Goal: Task Accomplishment & Management: Use online tool/utility

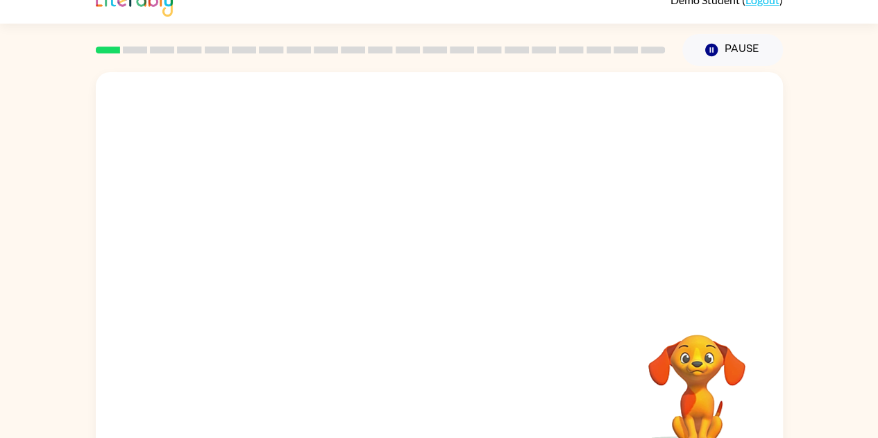
scroll to position [50, 0]
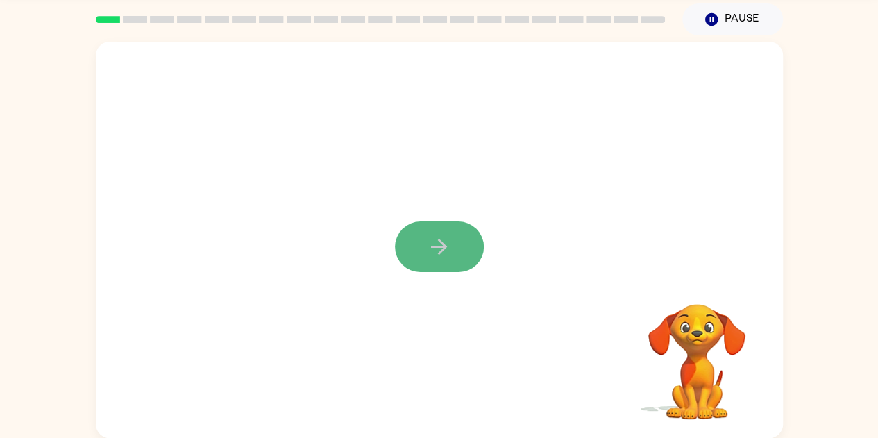
click at [432, 242] on icon "button" at bounding box center [439, 247] width 24 height 24
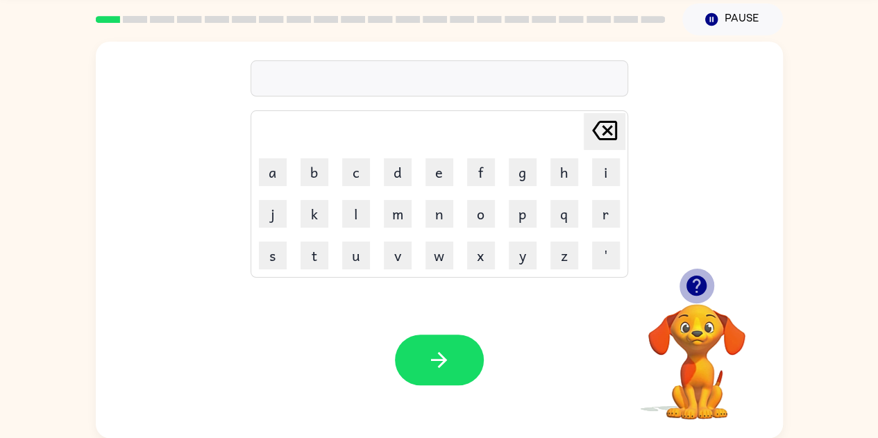
click at [704, 280] on icon "button" at bounding box center [696, 286] width 20 height 20
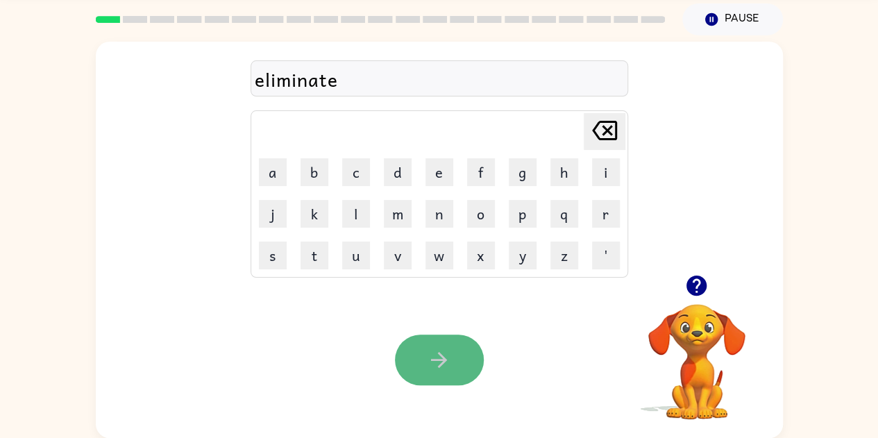
click at [437, 373] on button "button" at bounding box center [439, 360] width 89 height 51
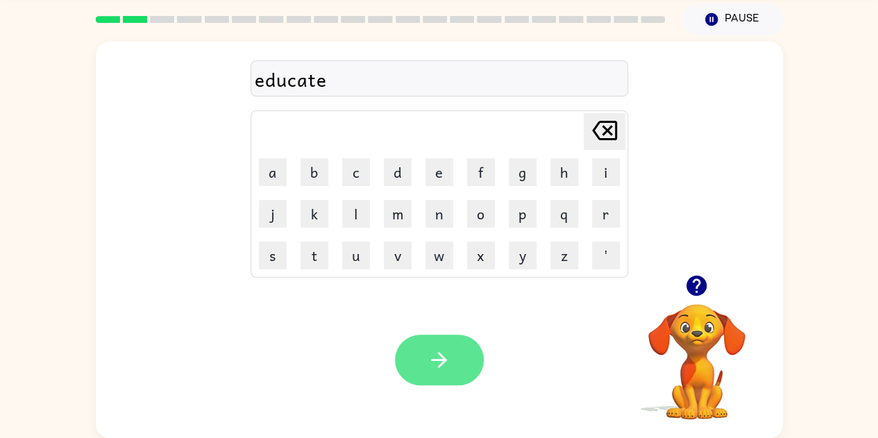
click at [437, 346] on button "button" at bounding box center [439, 360] width 89 height 51
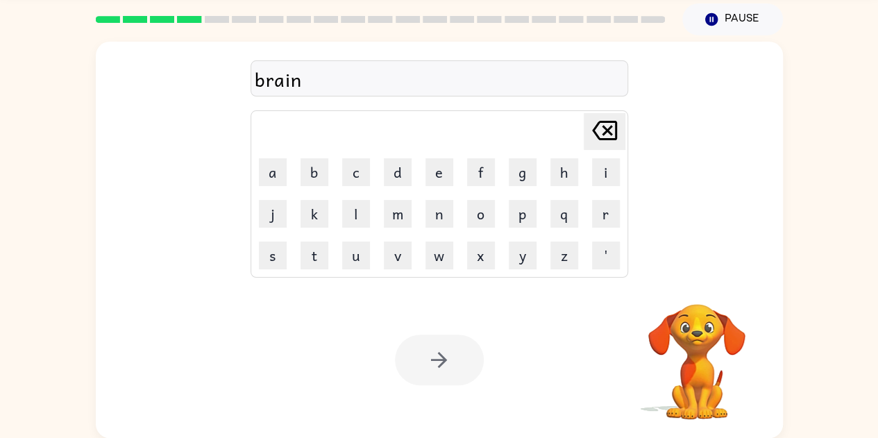
click at [439, 357] on div at bounding box center [439, 360] width 89 height 51
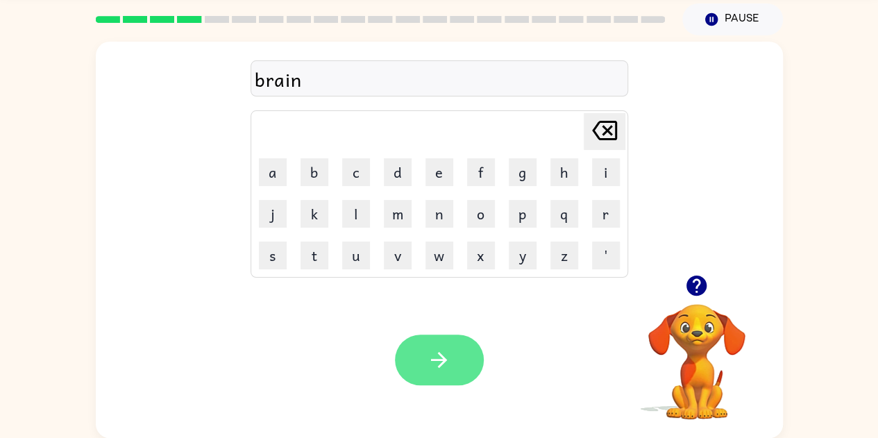
click at [433, 359] on icon "button" at bounding box center [439, 360] width 16 height 16
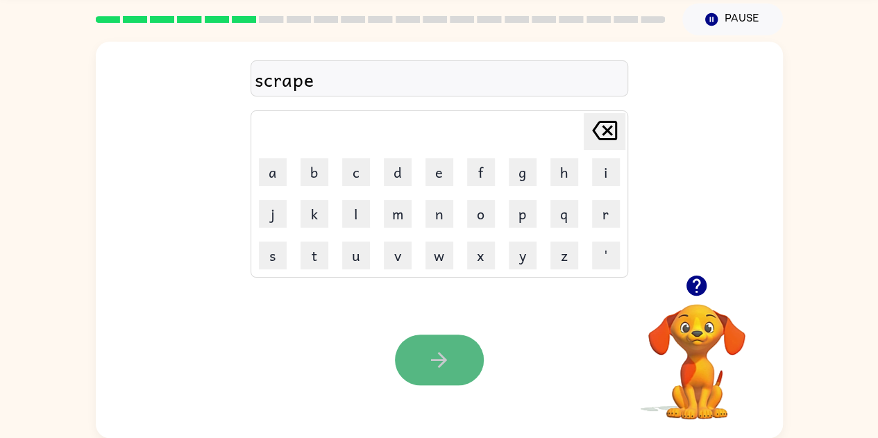
click at [426, 359] on button "button" at bounding box center [439, 360] width 89 height 51
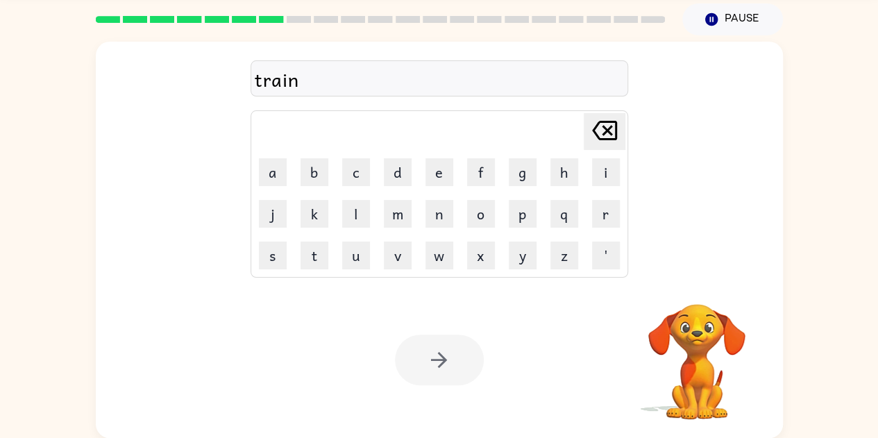
click at [437, 373] on div at bounding box center [439, 360] width 89 height 51
click at [432, 346] on div at bounding box center [439, 360] width 89 height 51
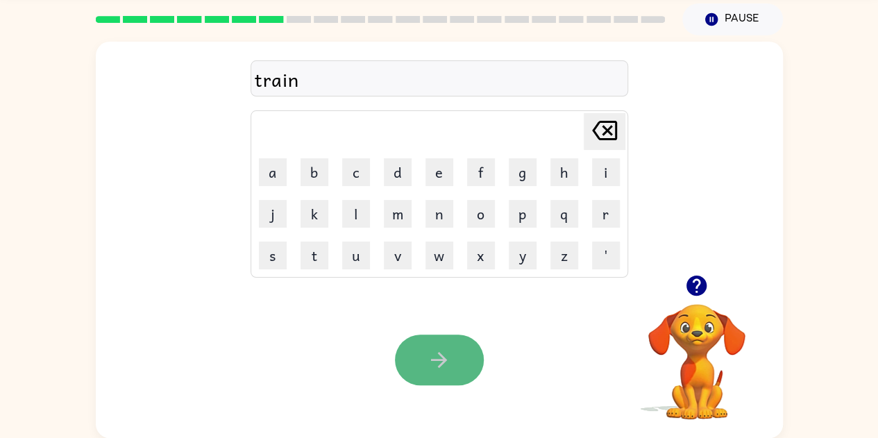
click at [436, 339] on button "button" at bounding box center [439, 360] width 89 height 51
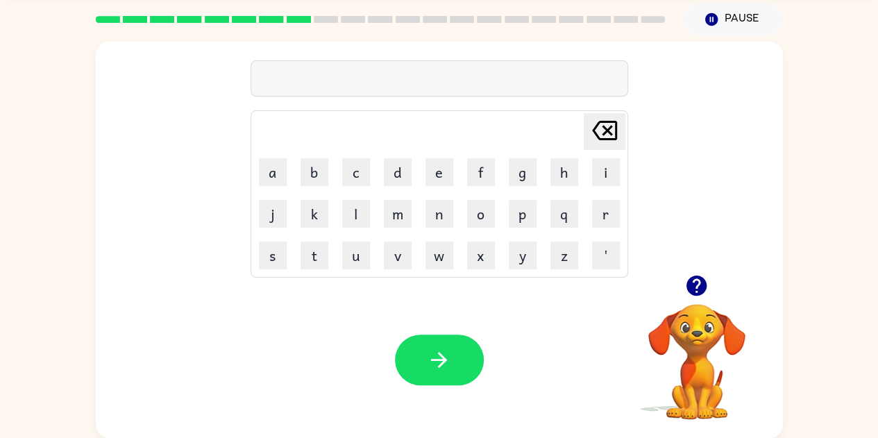
click at [693, 282] on icon "button" at bounding box center [696, 285] width 24 height 24
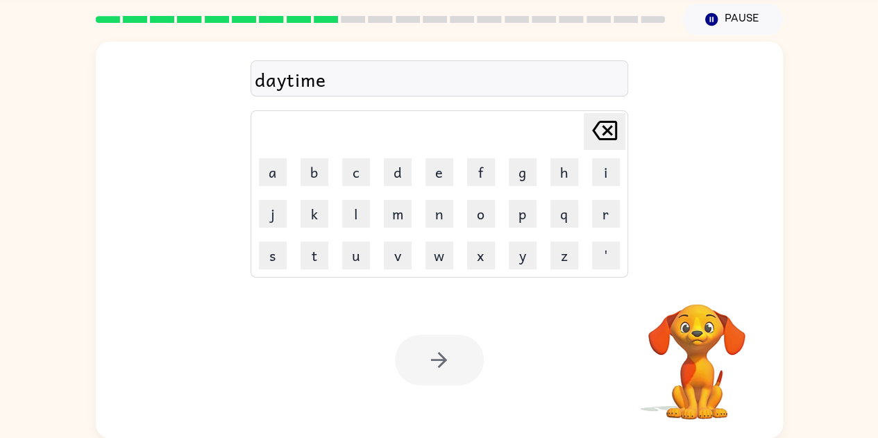
click at [444, 362] on div at bounding box center [439, 360] width 89 height 51
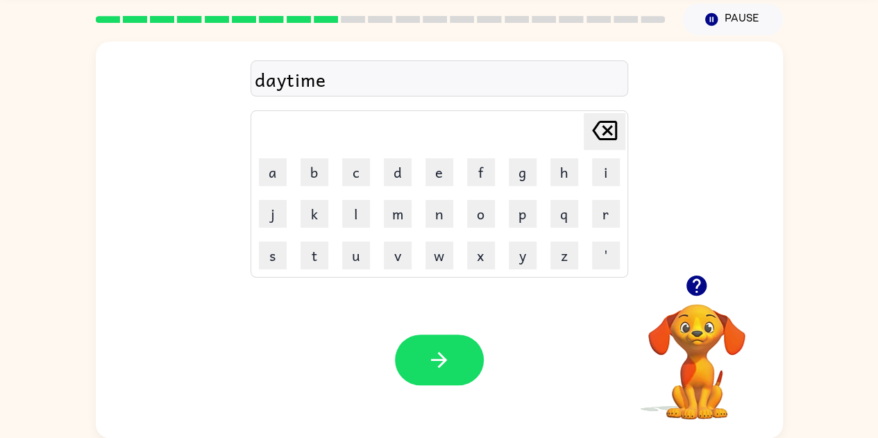
click at [444, 362] on icon "button" at bounding box center [439, 360] width 24 height 24
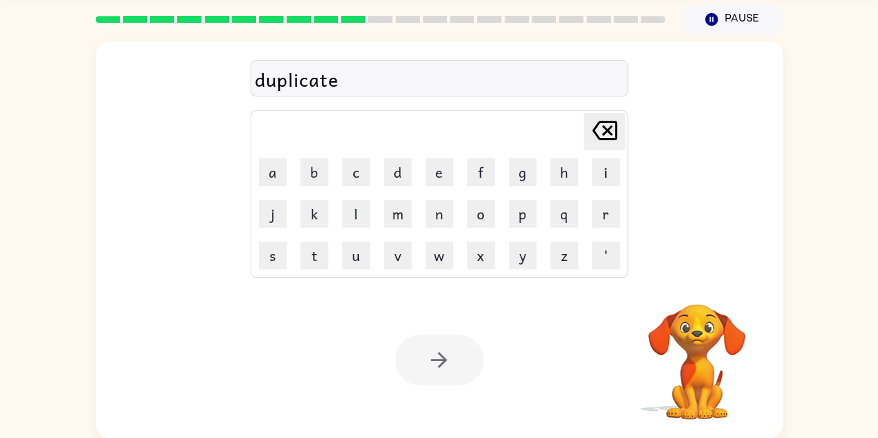
click at [444, 355] on div at bounding box center [439, 360] width 89 height 51
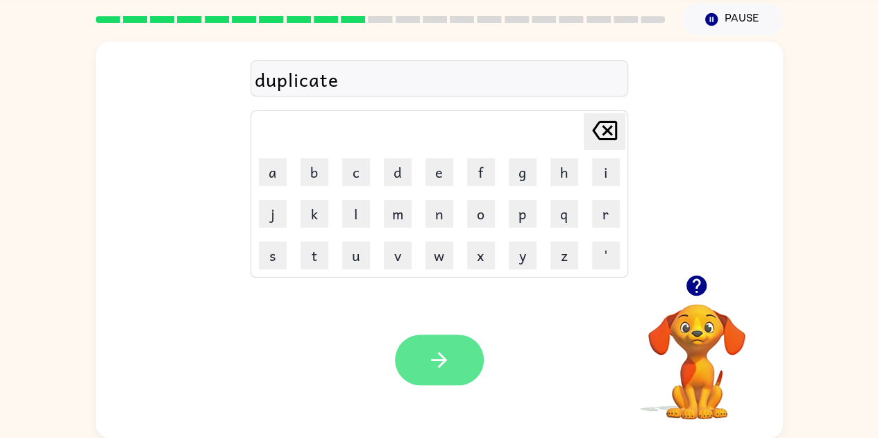
click at [421, 343] on button "button" at bounding box center [439, 360] width 89 height 51
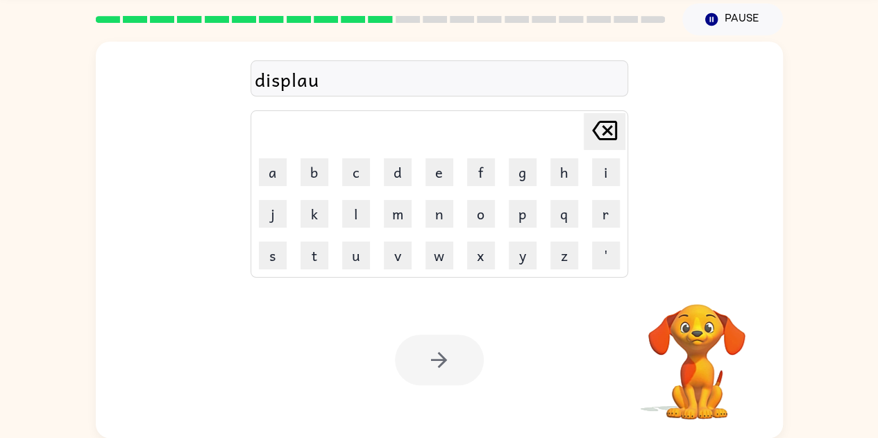
click at [326, 74] on div "displau" at bounding box center [439, 79] width 369 height 29
click at [319, 83] on div "displau" at bounding box center [439, 79] width 369 height 29
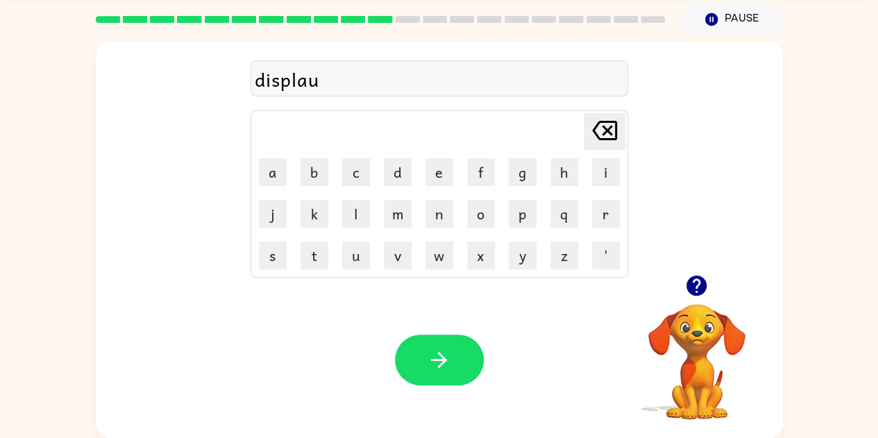
click at [319, 83] on div "displau" at bounding box center [439, 79] width 369 height 29
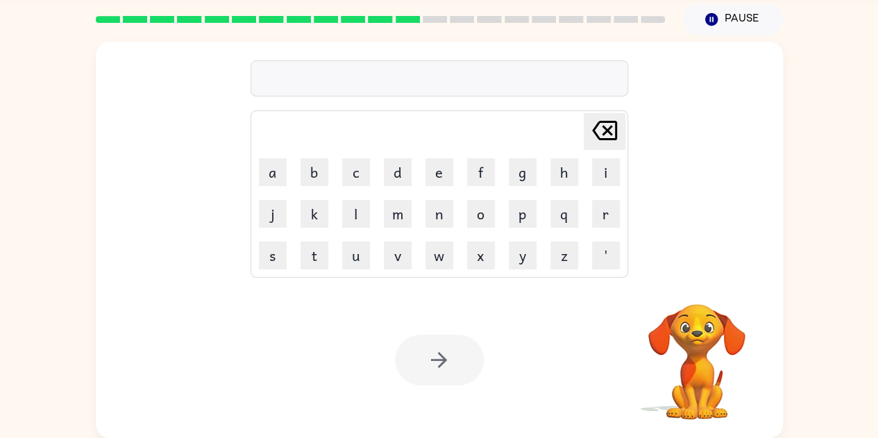
click at [320, 80] on div at bounding box center [440, 78] width 378 height 36
click at [324, 121] on td "[PERSON_NAME] last character input" at bounding box center [439, 131] width 373 height 38
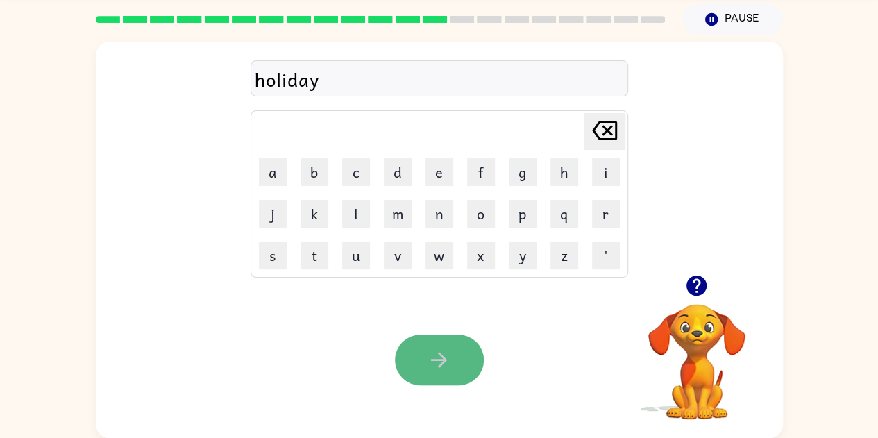
click at [446, 358] on icon "button" at bounding box center [439, 360] width 24 height 24
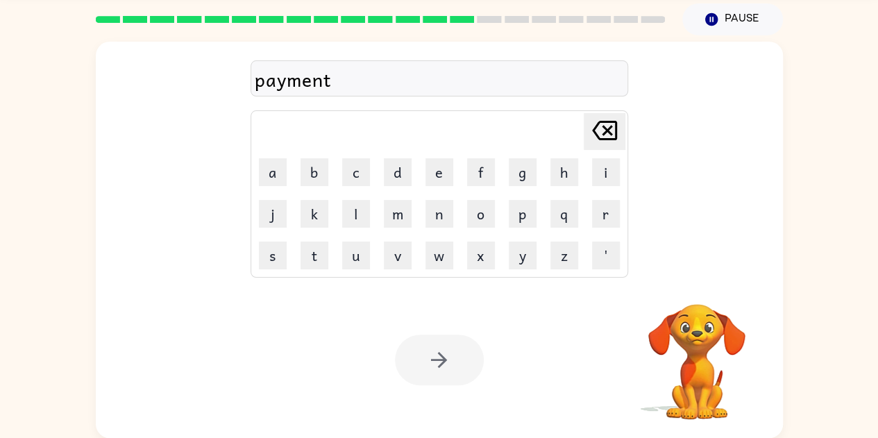
click at [424, 354] on div at bounding box center [439, 360] width 89 height 51
click at [430, 367] on div at bounding box center [439, 360] width 89 height 51
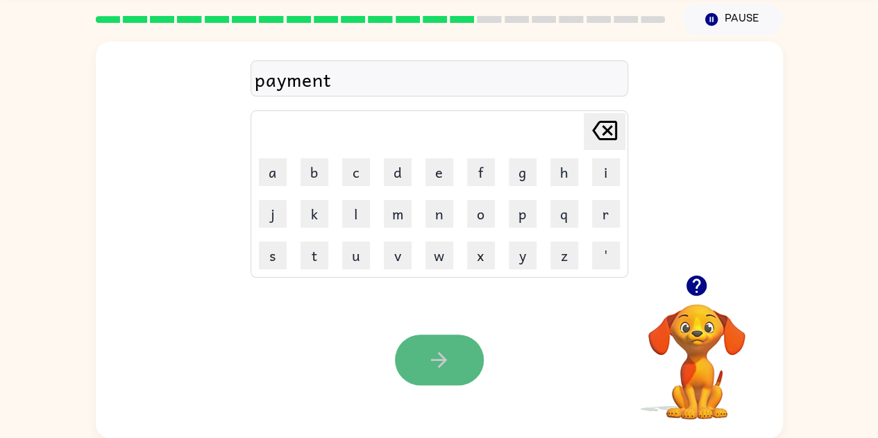
click at [440, 372] on button "button" at bounding box center [439, 360] width 89 height 51
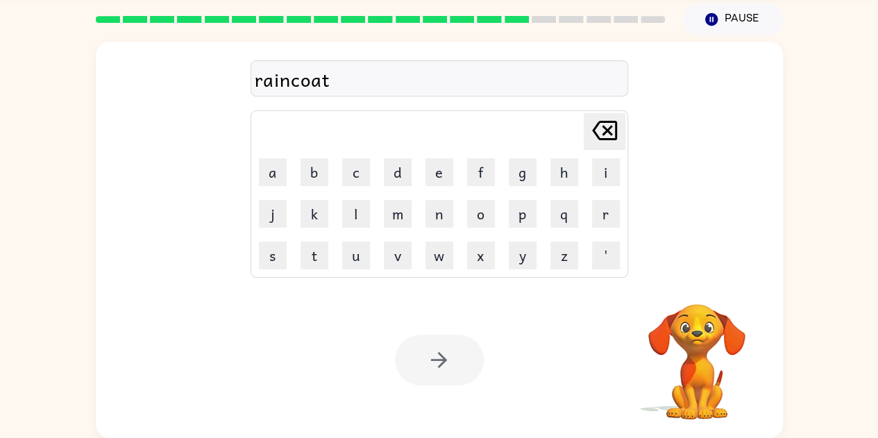
click at [443, 382] on div at bounding box center [439, 360] width 89 height 51
click at [433, 332] on div "Your browser must support playing .mp4 files to use Literably. Please try using…" at bounding box center [439, 360] width 687 height 156
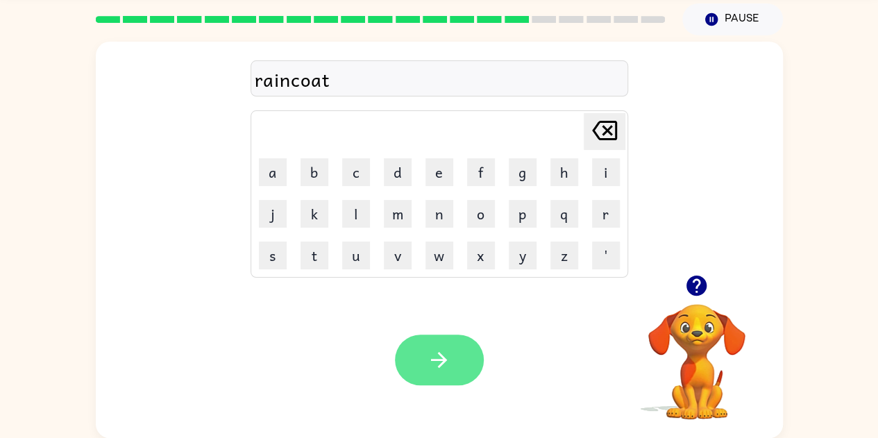
click at [443, 372] on button "button" at bounding box center [439, 360] width 89 height 51
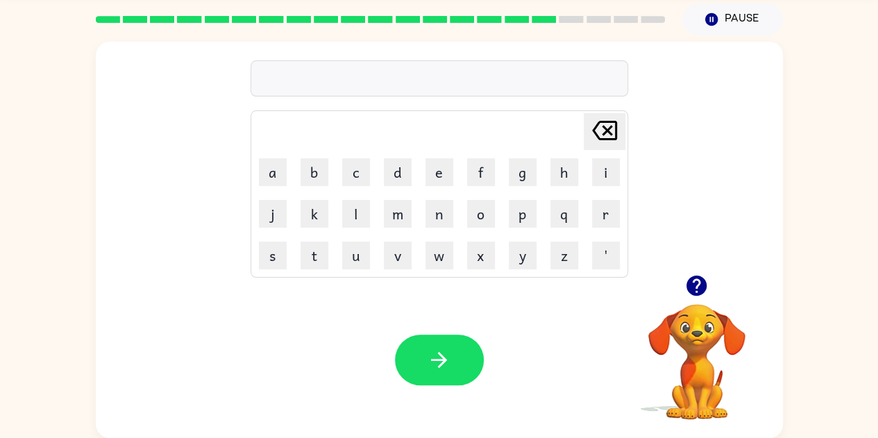
click at [695, 291] on icon "button" at bounding box center [696, 286] width 20 height 20
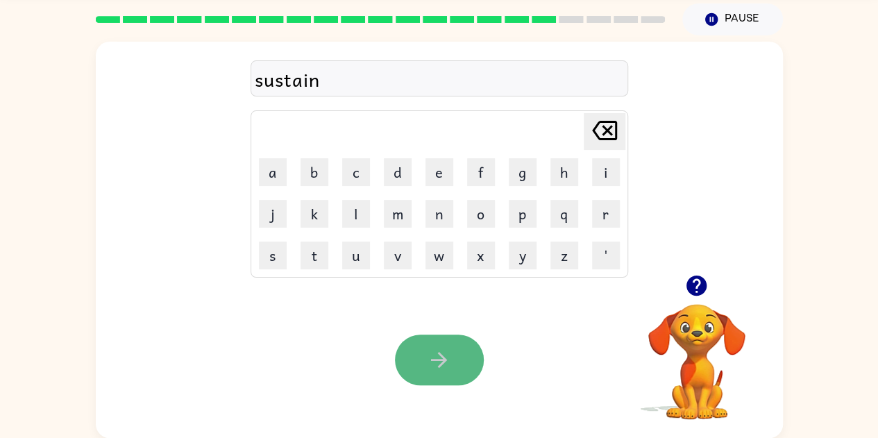
click at [414, 357] on button "button" at bounding box center [439, 360] width 89 height 51
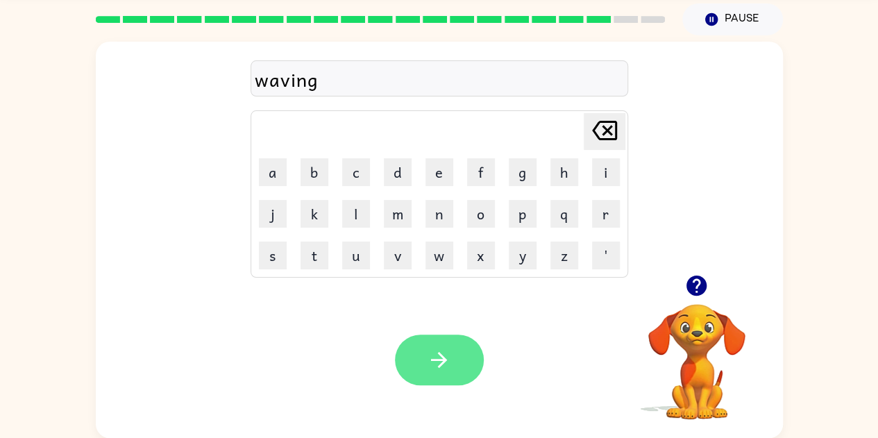
click at [438, 348] on icon "button" at bounding box center [439, 360] width 24 height 24
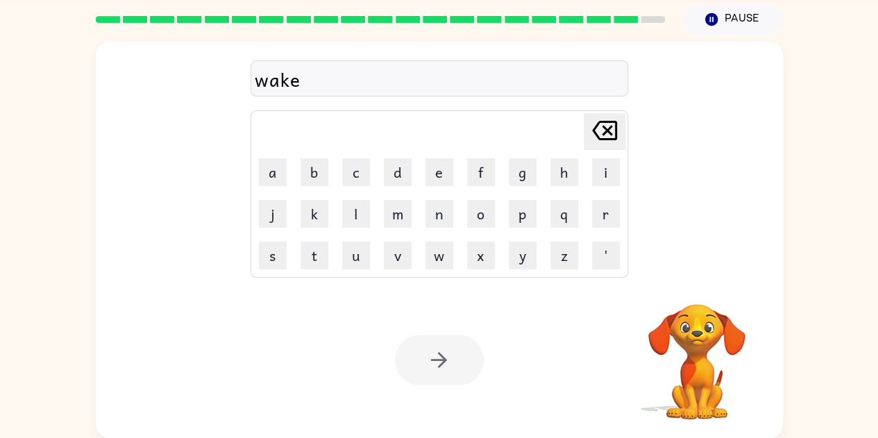
click at [434, 341] on div at bounding box center [439, 360] width 89 height 51
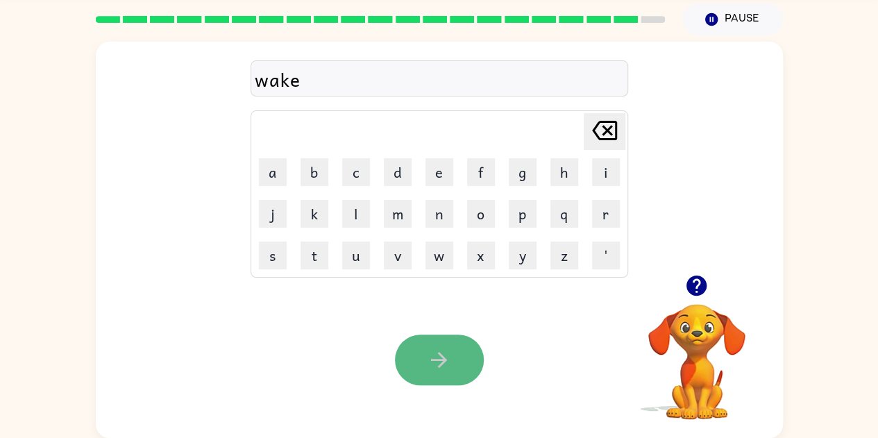
click at [428, 357] on icon "button" at bounding box center [439, 360] width 24 height 24
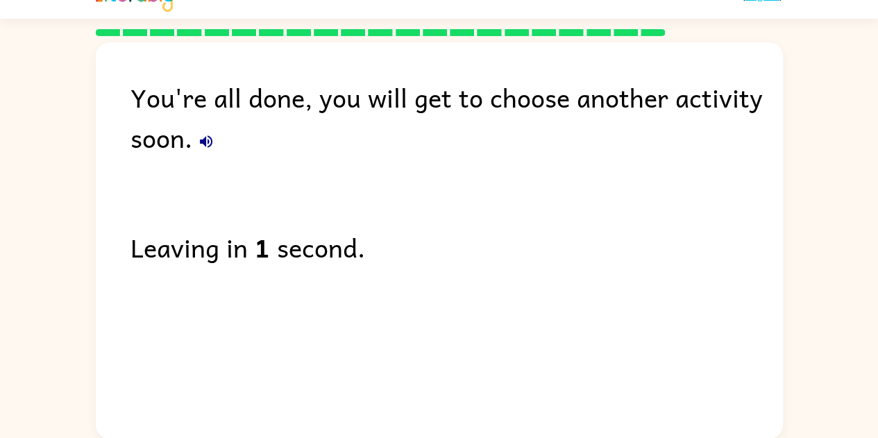
scroll to position [25, 0]
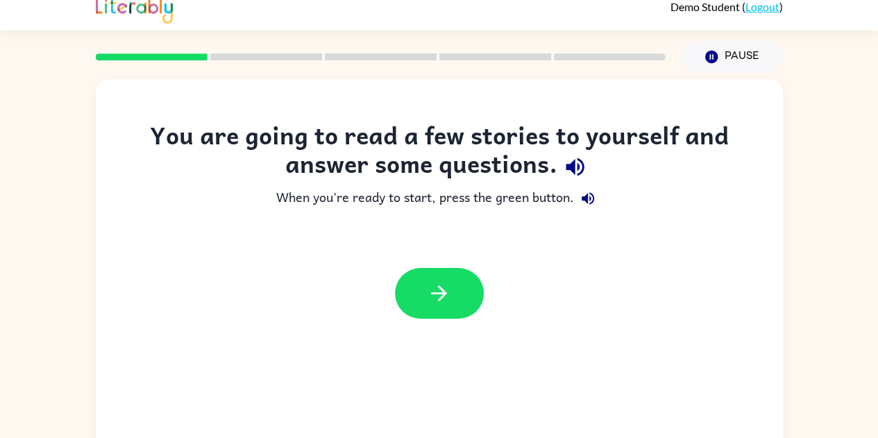
scroll to position [14, 0]
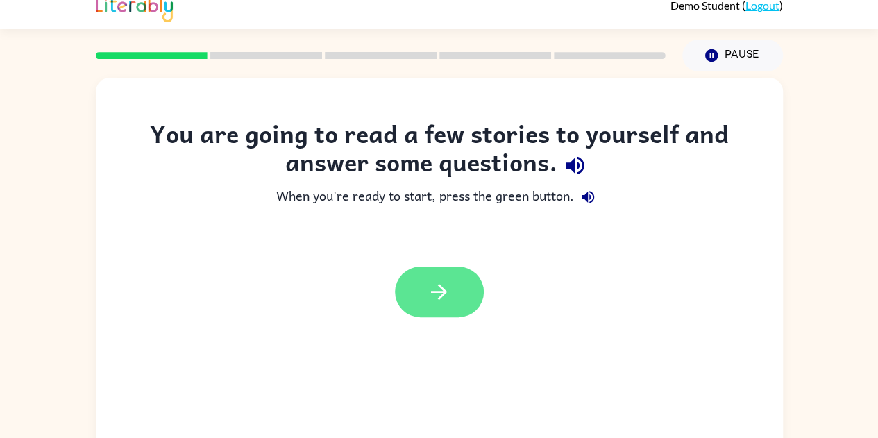
click at [469, 278] on button "button" at bounding box center [439, 292] width 89 height 51
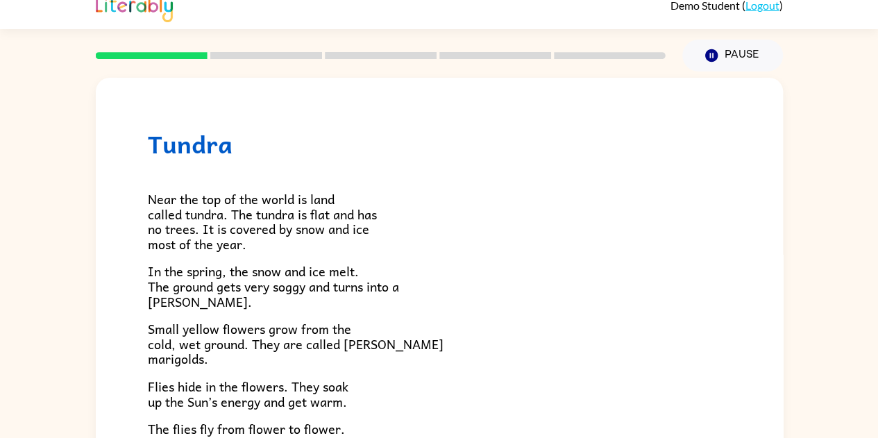
scroll to position [285, 0]
